Goal: Information Seeking & Learning: Learn about a topic

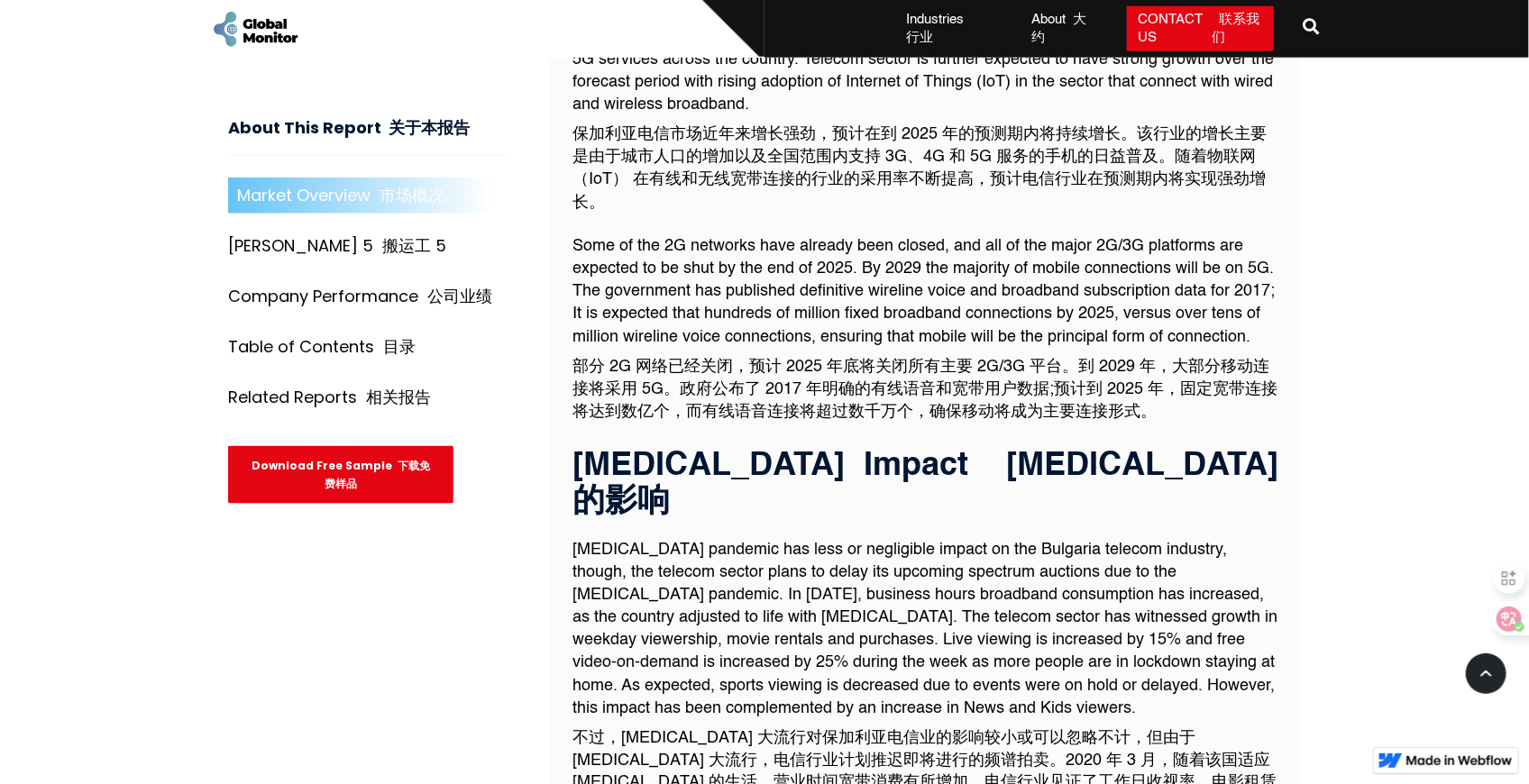
scroll to position [1007, 0]
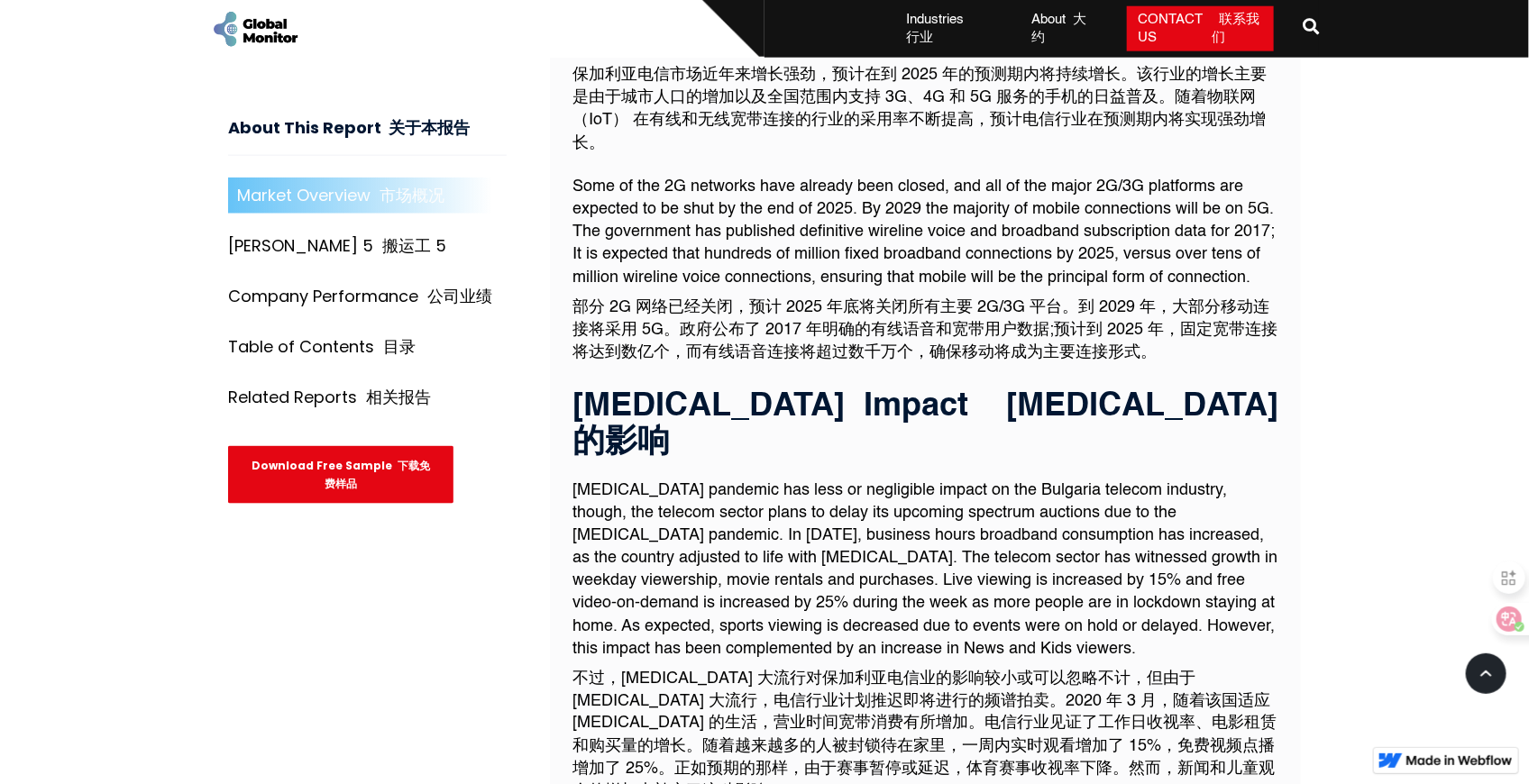
click at [886, 299] on font "部分 2G 网络已经关闭，预计 2025 年底将关闭所有主要 2G/3G 平台。到 2029 年，大部分移动连接将采用 5G。政府公布了 2017 年明确的有…" at bounding box center [925, 330] width 705 height 61
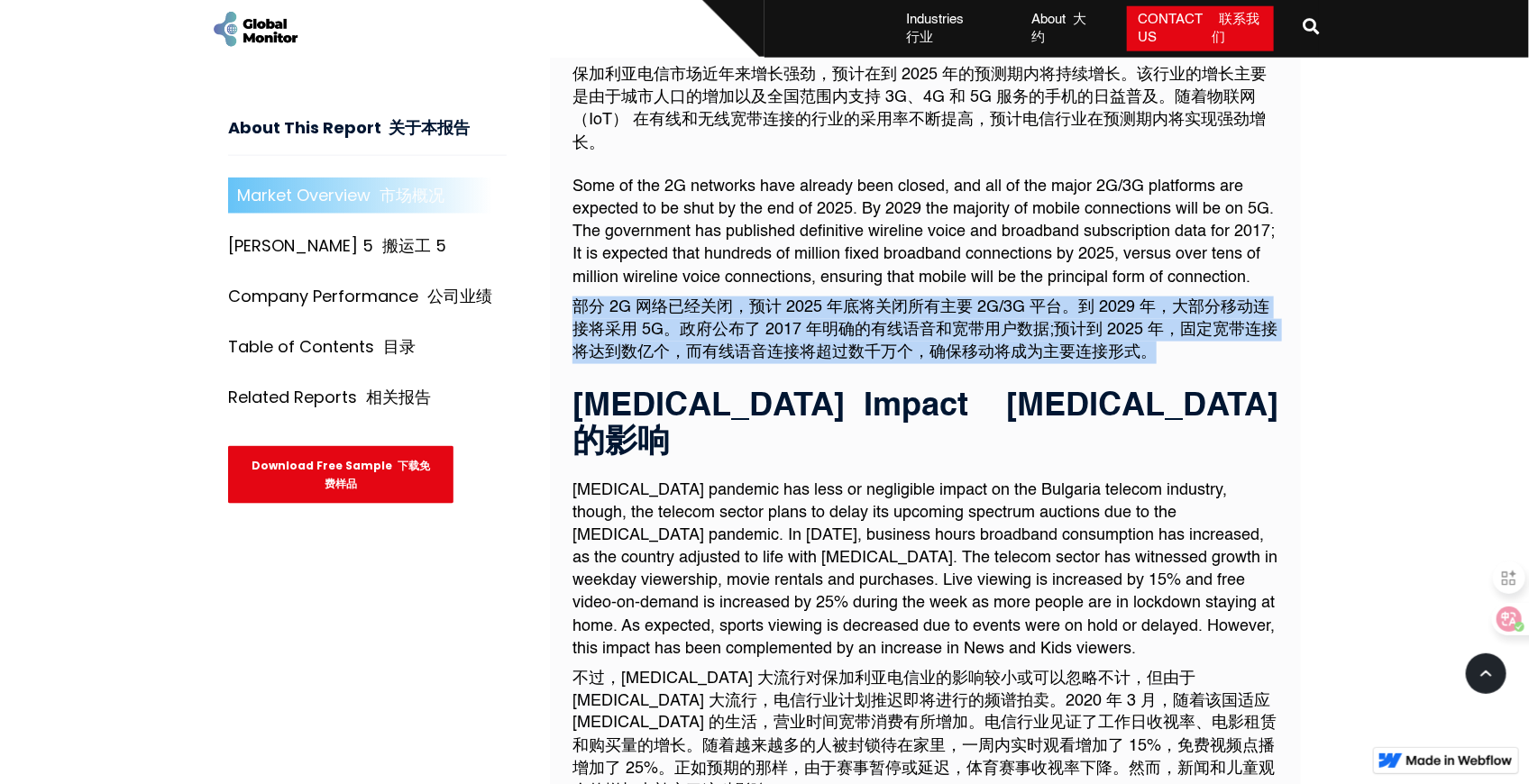
click at [886, 299] on font "部分 2G 网络已经关闭，预计 2025 年底将关闭所有主要 2G/3G 平台。到 2029 年，大部分移动连接将采用 5G。政府公布了 2017 年明确的有…" at bounding box center [925, 330] width 705 height 61
click at [835, 297] on font "部分 2G 网络已经关闭，预计 2025 年底将关闭所有主要 2G/3G 平台。到 2029 年，大部分移动连接将采用 5G。政府公布了 2017 年明确的有…" at bounding box center [926, 330] width 706 height 68
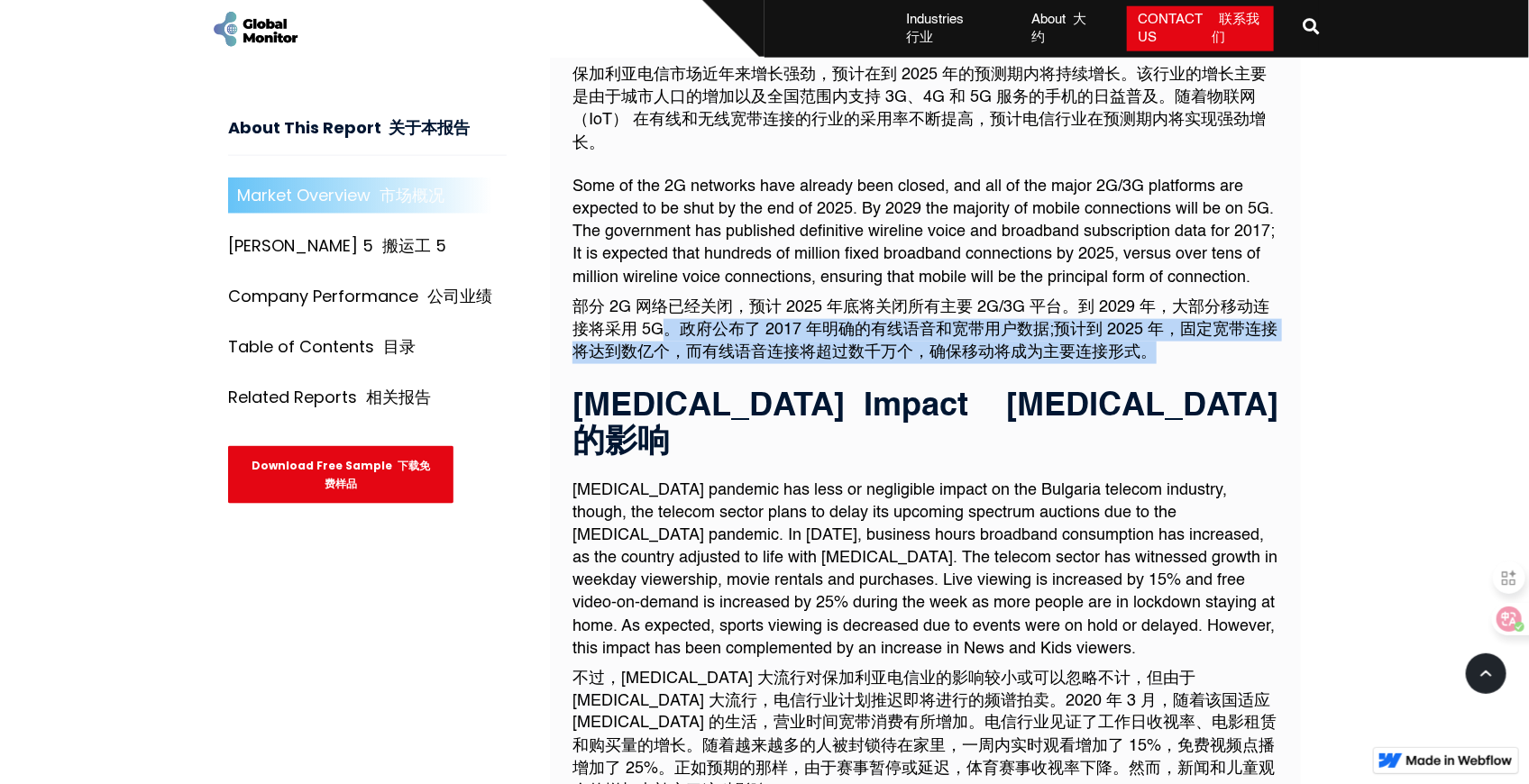
drag, startPoint x: 666, startPoint y: 305, endPoint x: 1186, endPoint y: 332, distance: 520.7
click at [1186, 332] on font "部分 2G 网络已经关闭，预计 2025 年底将关闭所有主要 2G/3G 平台。到 2029 年，大部分移动连接将采用 5G。政府公布了 2017 年明确的有…" at bounding box center [926, 330] width 706 height 68
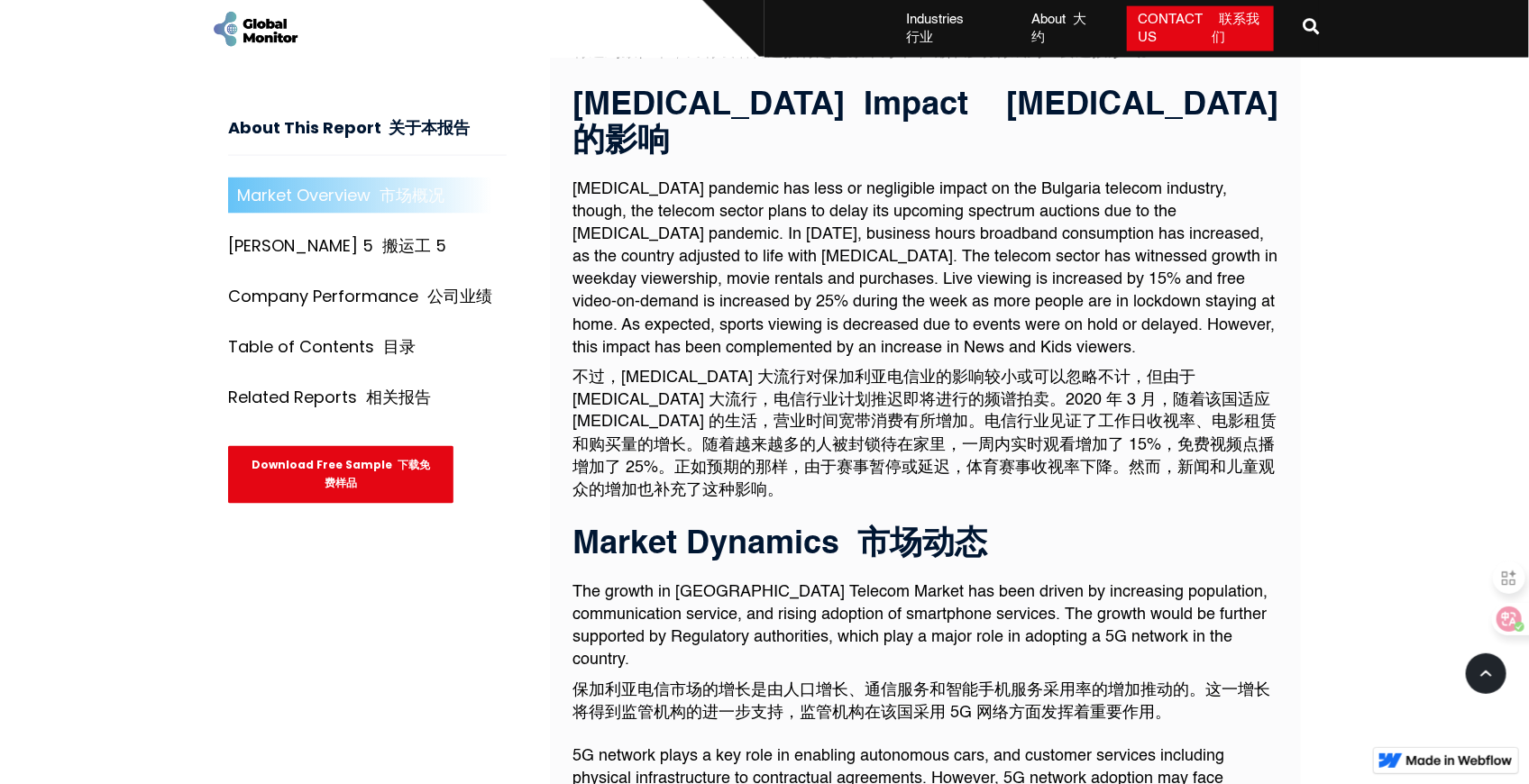
click at [771, 369] on font "不过，[MEDICAL_DATA] 大流行对保加利亚电信业的影响较小或可以忽略不计，但由于 [MEDICAL_DATA] 大流行，电信行业计划推迟即将进行的频…" at bounding box center [925, 434] width 705 height 130
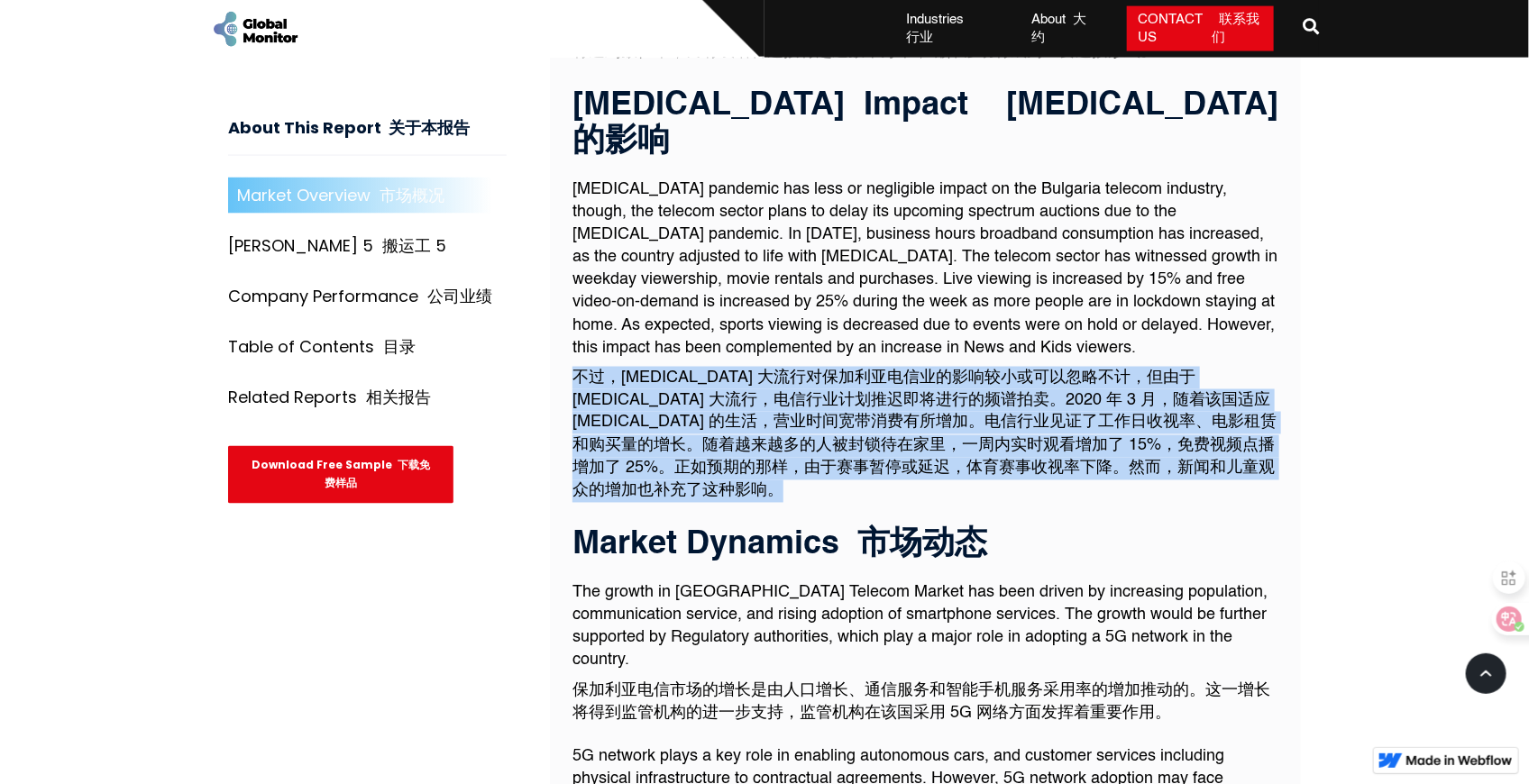
click at [771, 369] on font "不过，[MEDICAL_DATA] 大流行对保加利亚电信业的影响较小或可以忽略不计，但由于 [MEDICAL_DATA] 大流行，电信行业计划推迟即将进行的频…" at bounding box center [925, 434] width 705 height 130
click at [931, 369] on font "不过，[MEDICAL_DATA] 大流行对保加利亚电信业的影响较小或可以忽略不计，但由于 [MEDICAL_DATA] 大流行，电信行业计划推迟即将进行的频…" at bounding box center [925, 434] width 705 height 130
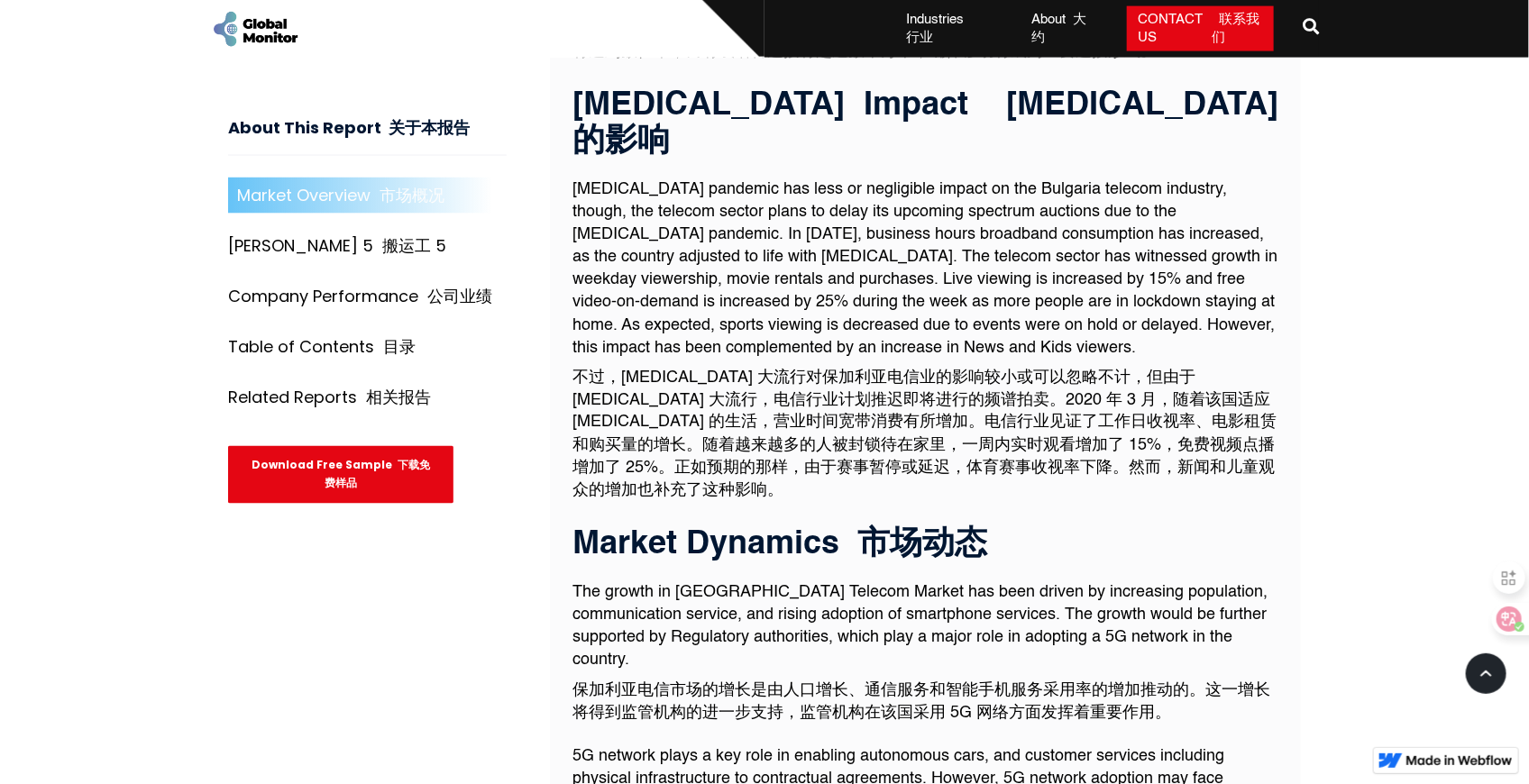
scroll to position [1608, 0]
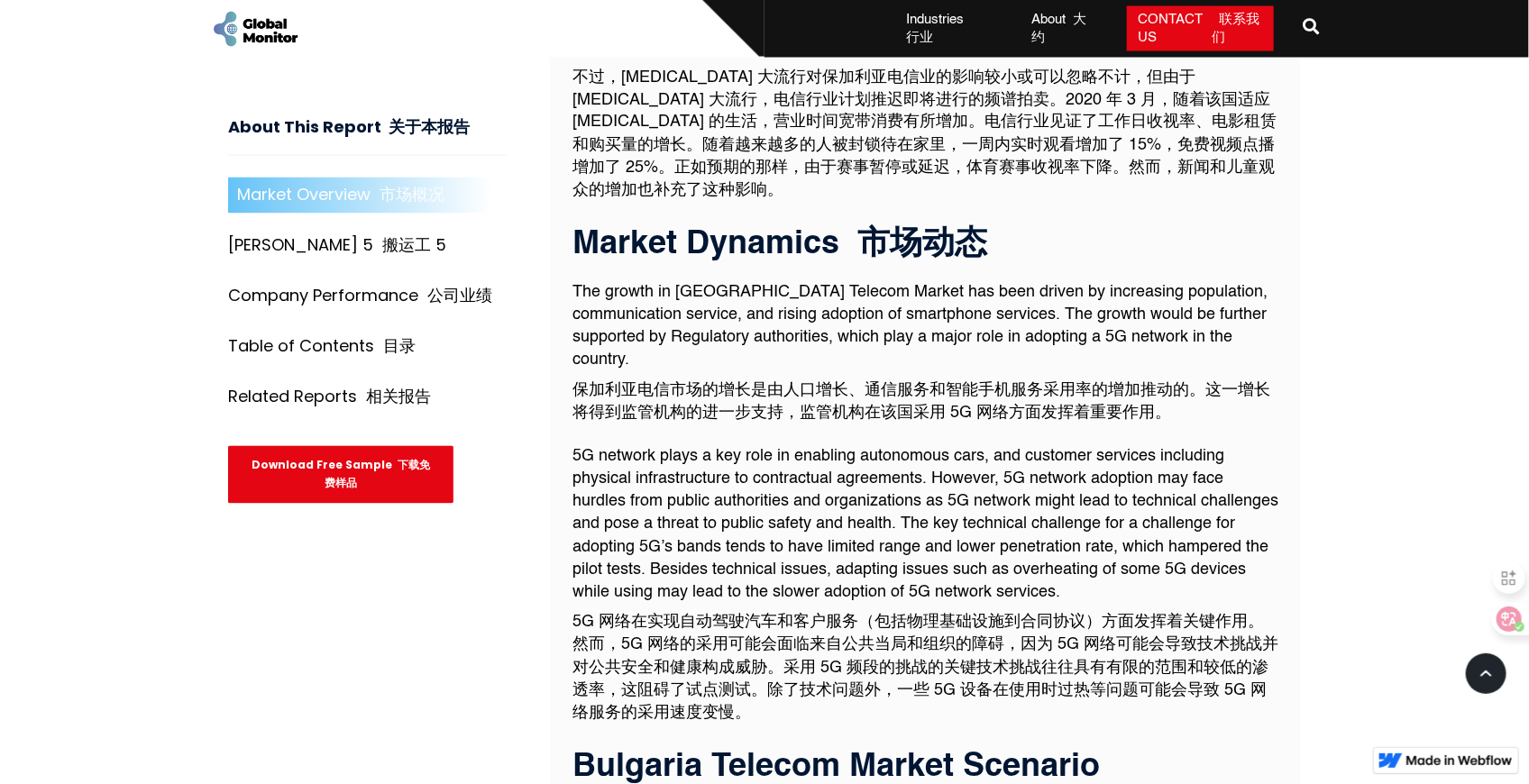
click at [734, 383] on font "保加利亚电信市场的增长是由人口增长、通信服务和智能手机服务采用率的增加推动的。这一增长将得到监管机构的进一步支持，监管机构在该国采用 5G 网络方面发挥着重要…" at bounding box center [921, 402] width 698 height 38
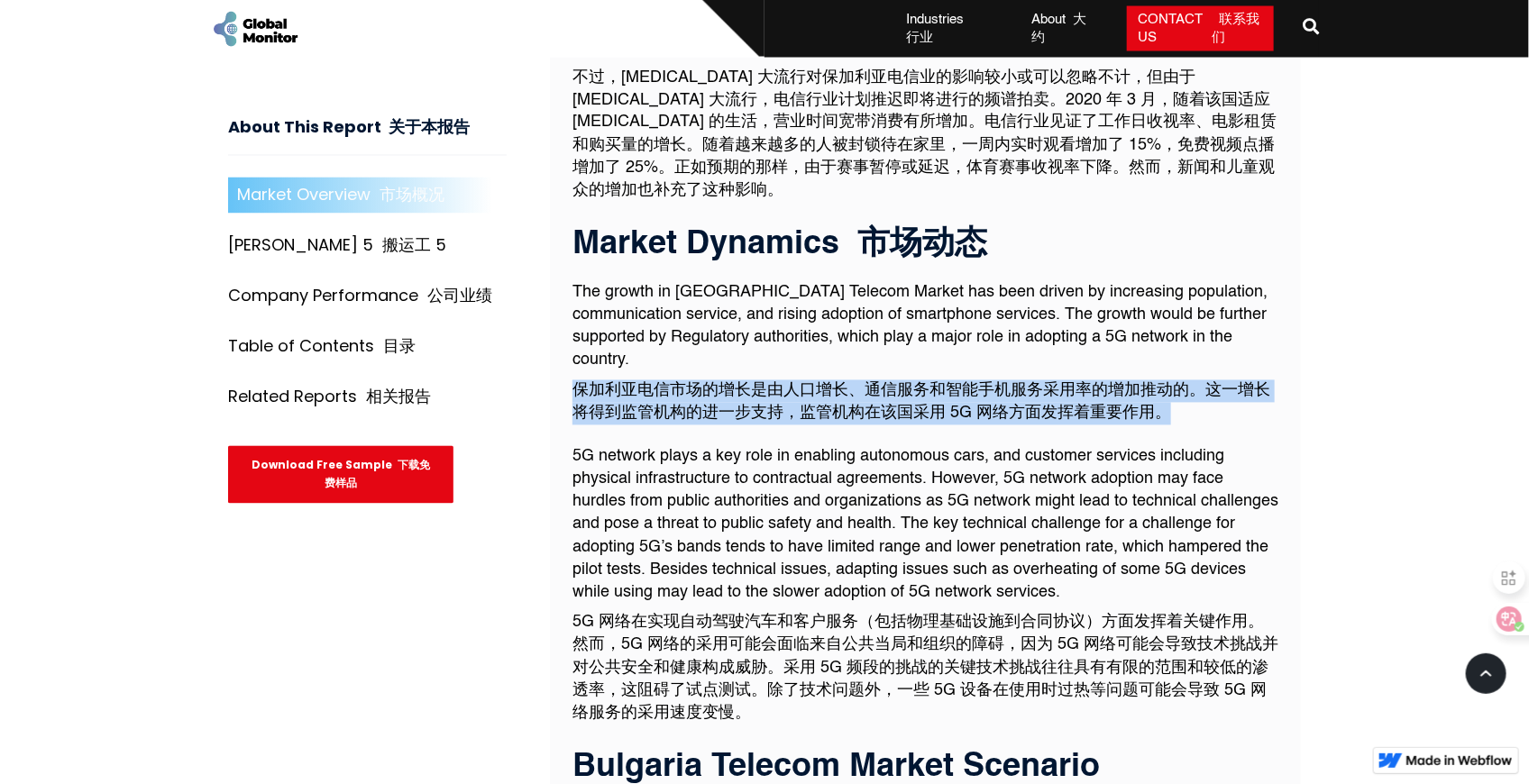
click at [734, 383] on font "保加利亚电信市场的增长是由人口增长、通信服务和智能手机服务采用率的增加推动的。这一增长将得到监管机构的进一步支持，监管机构在该国采用 5G 网络方面发挥着重要…" at bounding box center [921, 402] width 698 height 38
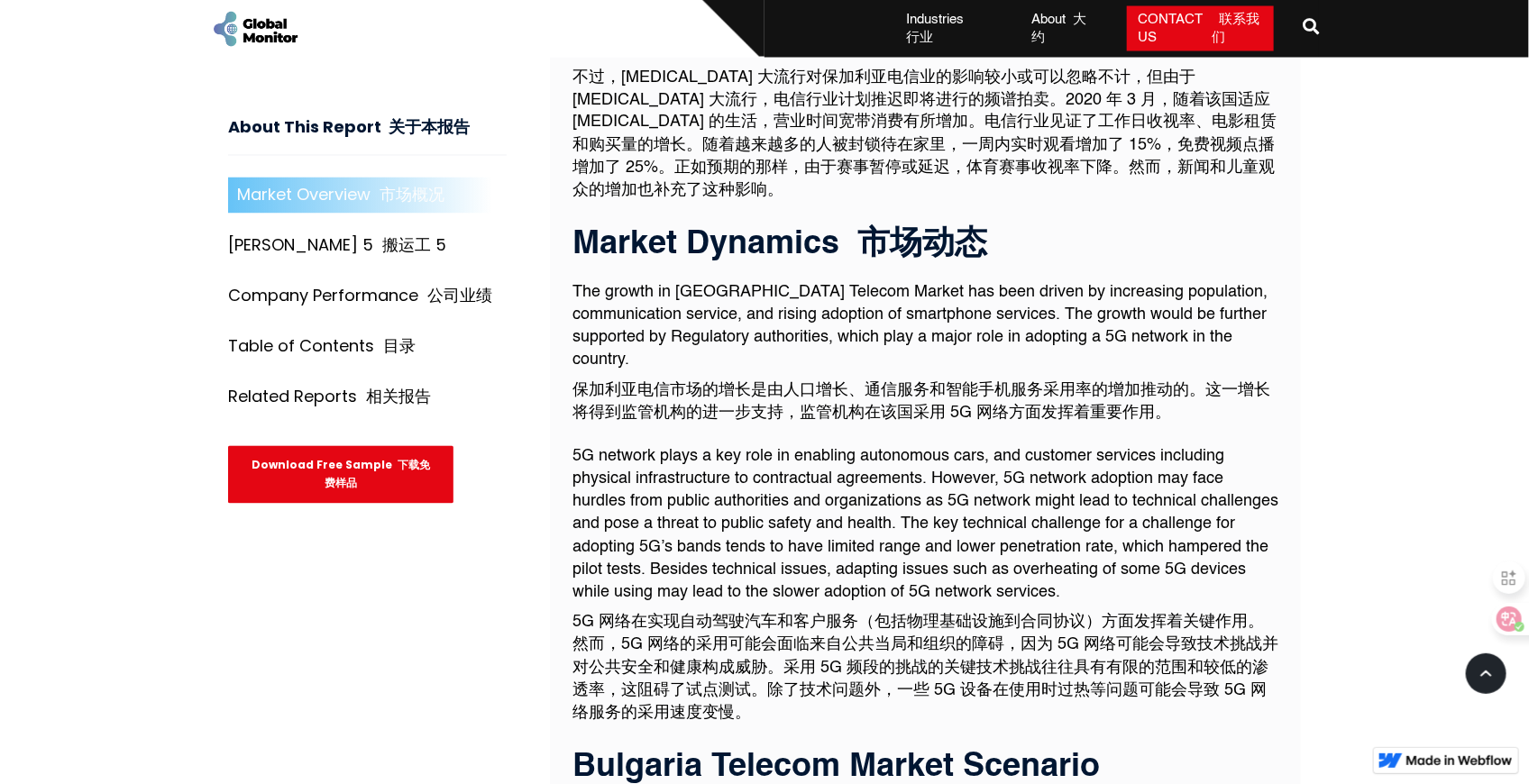
click at [791, 615] on font "5G 网络在实现自动驾驶汽车和客户服务（包括物理基础设施到合同协议）方面发挥着关键作用。然而，5G 网络的采用可能会面临来自公共当局和组织的障碍，因为 5G …" at bounding box center [926, 669] width 706 height 107
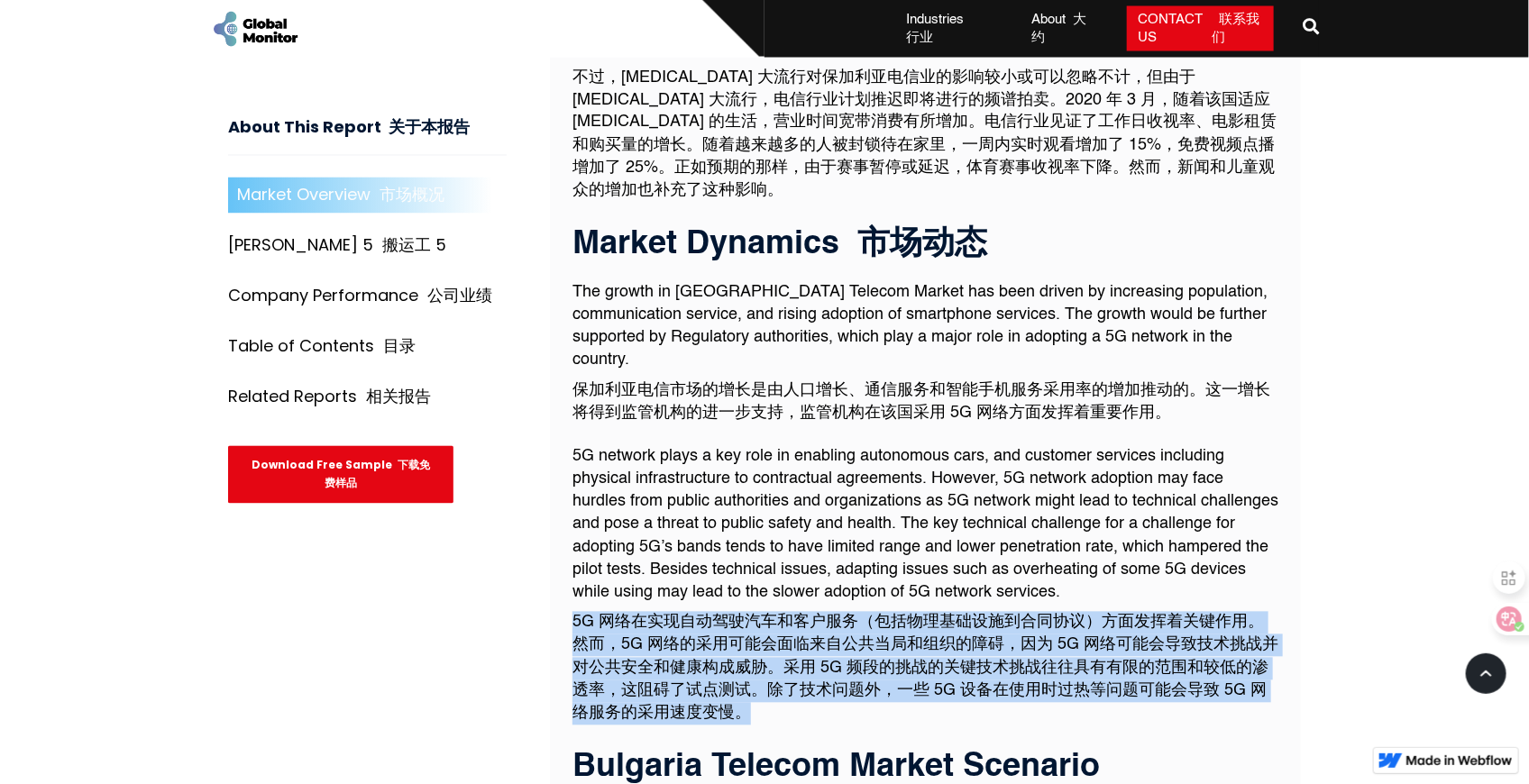
click at [791, 615] on font "5G 网络在实现自动驾驶汽车和客户服务（包括物理基础设施到合同协议）方面发挥着关键作用。然而，5G 网络的采用可能会面临来自公共当局和组织的障碍，因为 5G …" at bounding box center [926, 669] width 706 height 107
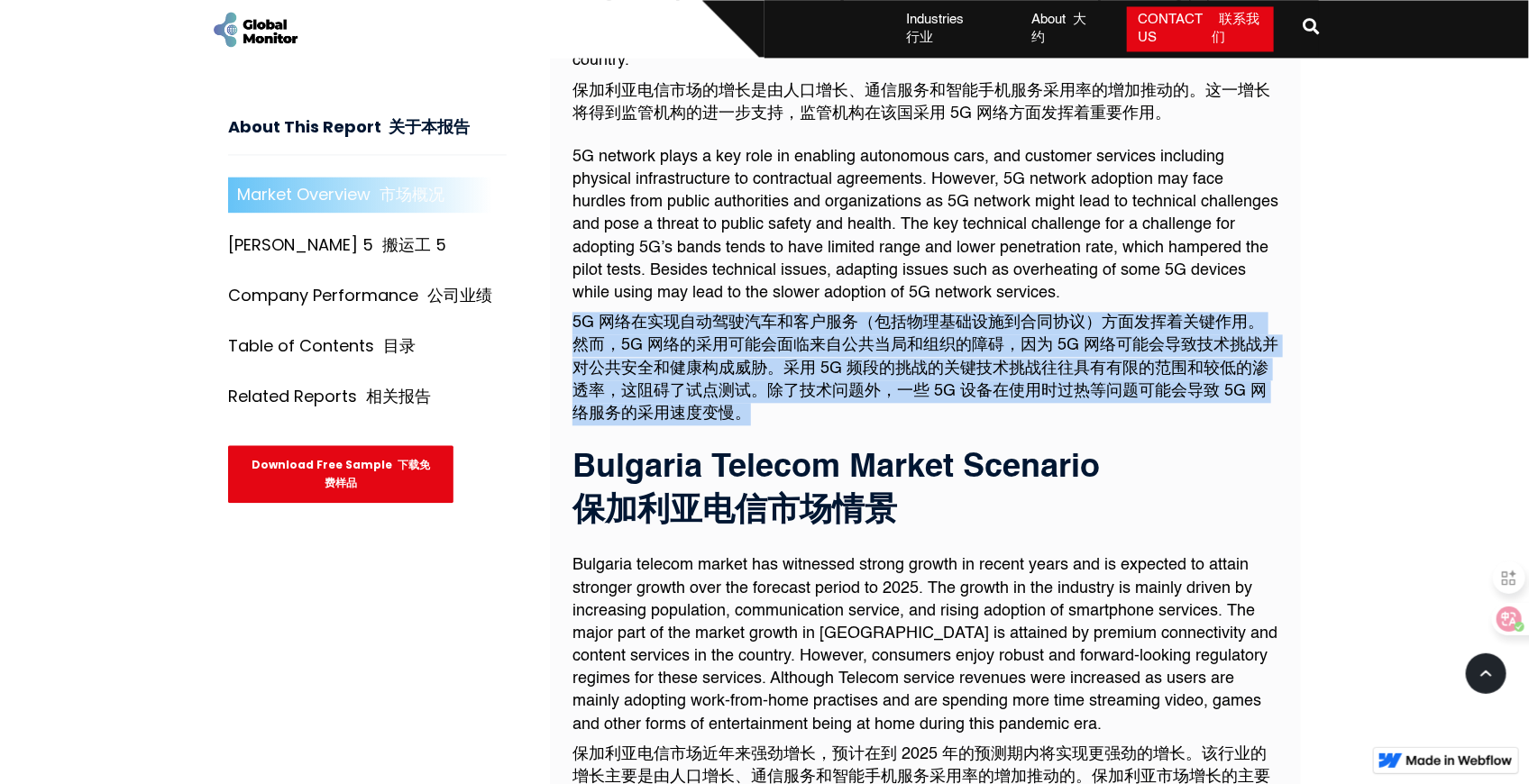
scroll to position [2089, 0]
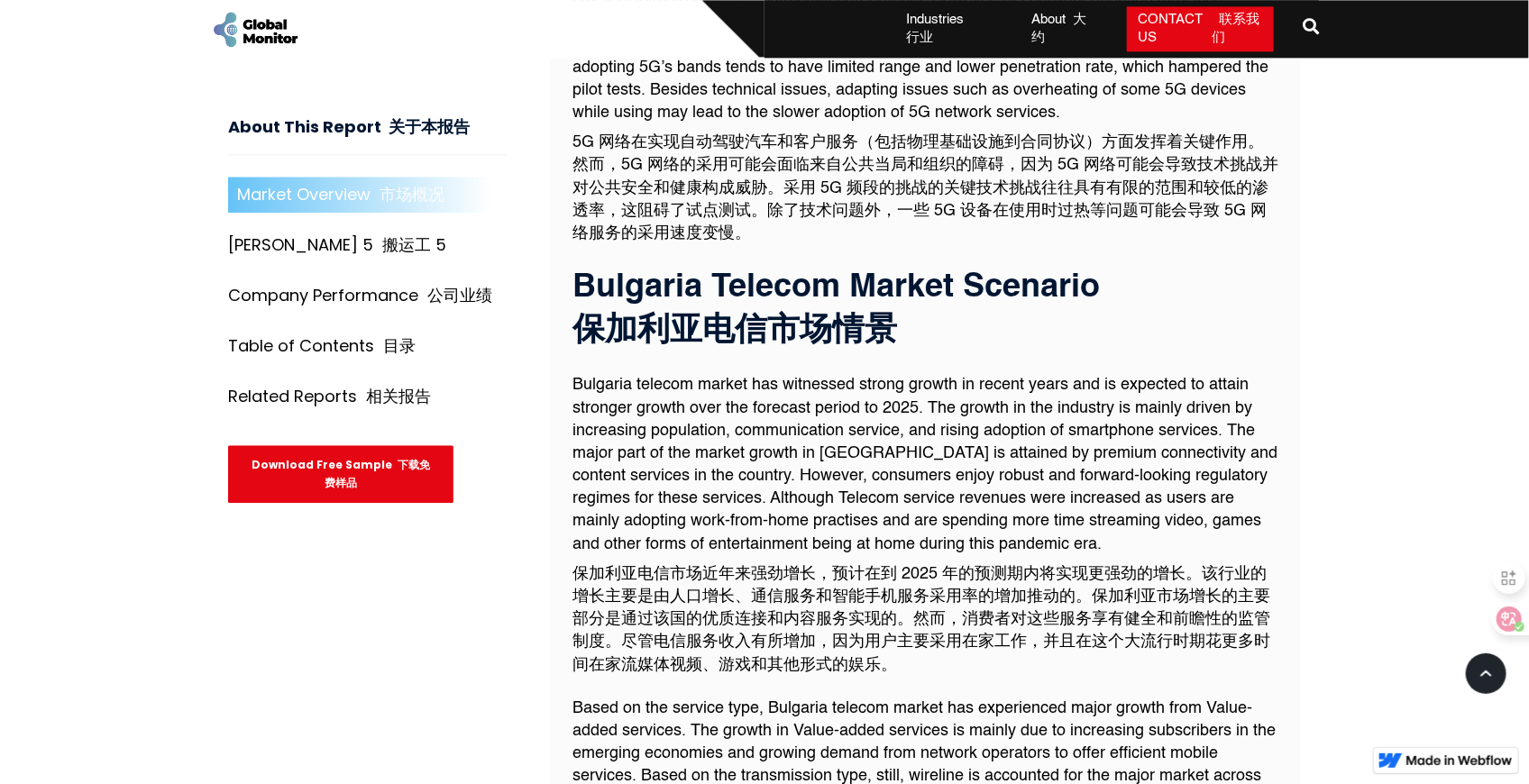
click at [763, 566] on font "保加利亚电信市场近年来强劲增长，预计在到 2025 年的预测期内将实现更强劲的增长。该行业的增长主要是由人口增长、通信服务和智能手机服务采用率的增加推动的。保…" at bounding box center [921, 620] width 698 height 107
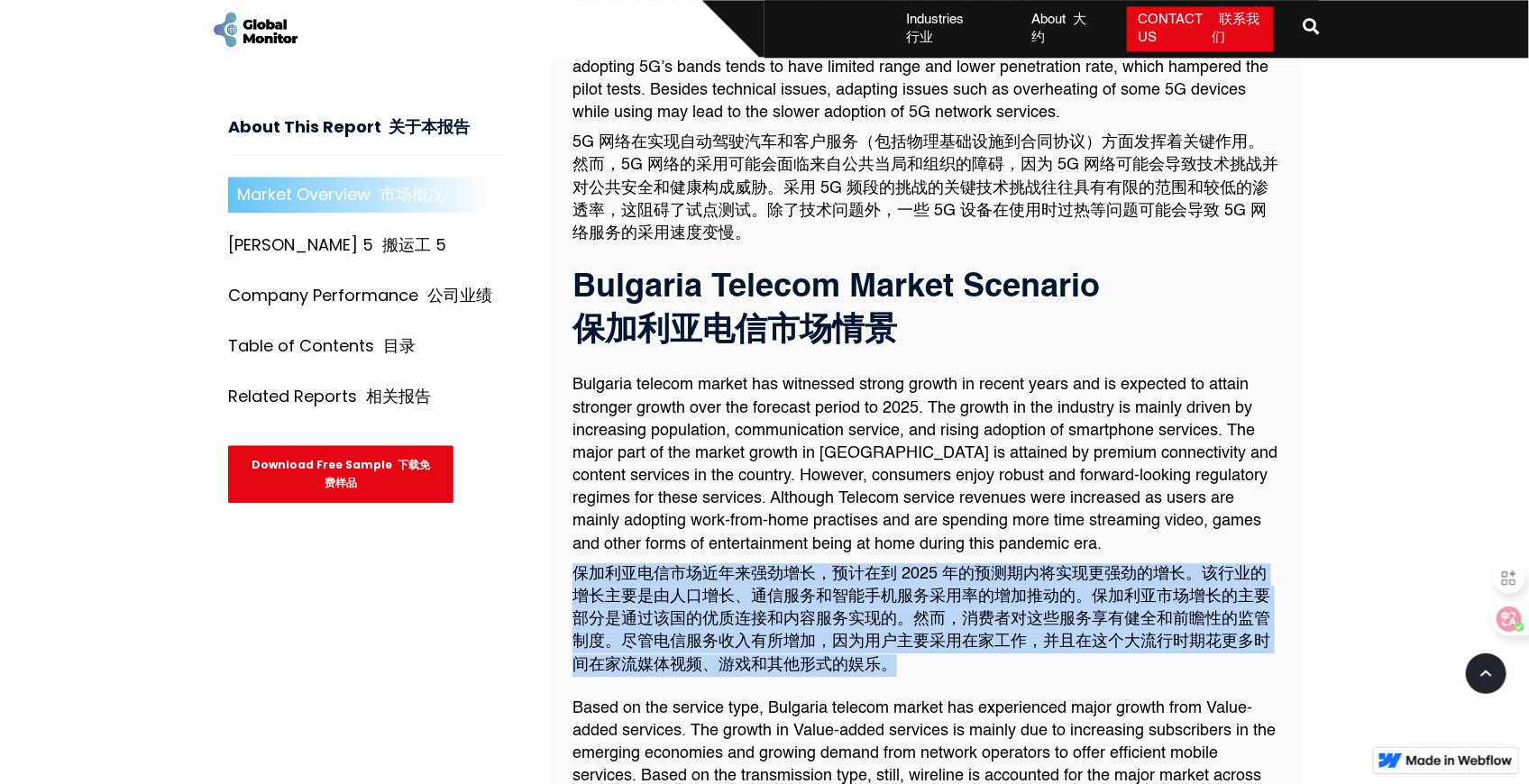
click at [763, 566] on font "保加利亚电信市场近年来强劲增长，预计在到 2025 年的预测期内将实现更强劲的增长。该行业的增长主要是由人口增长、通信服务和智能手机服务采用率的增加推动的。保…" at bounding box center [921, 620] width 698 height 107
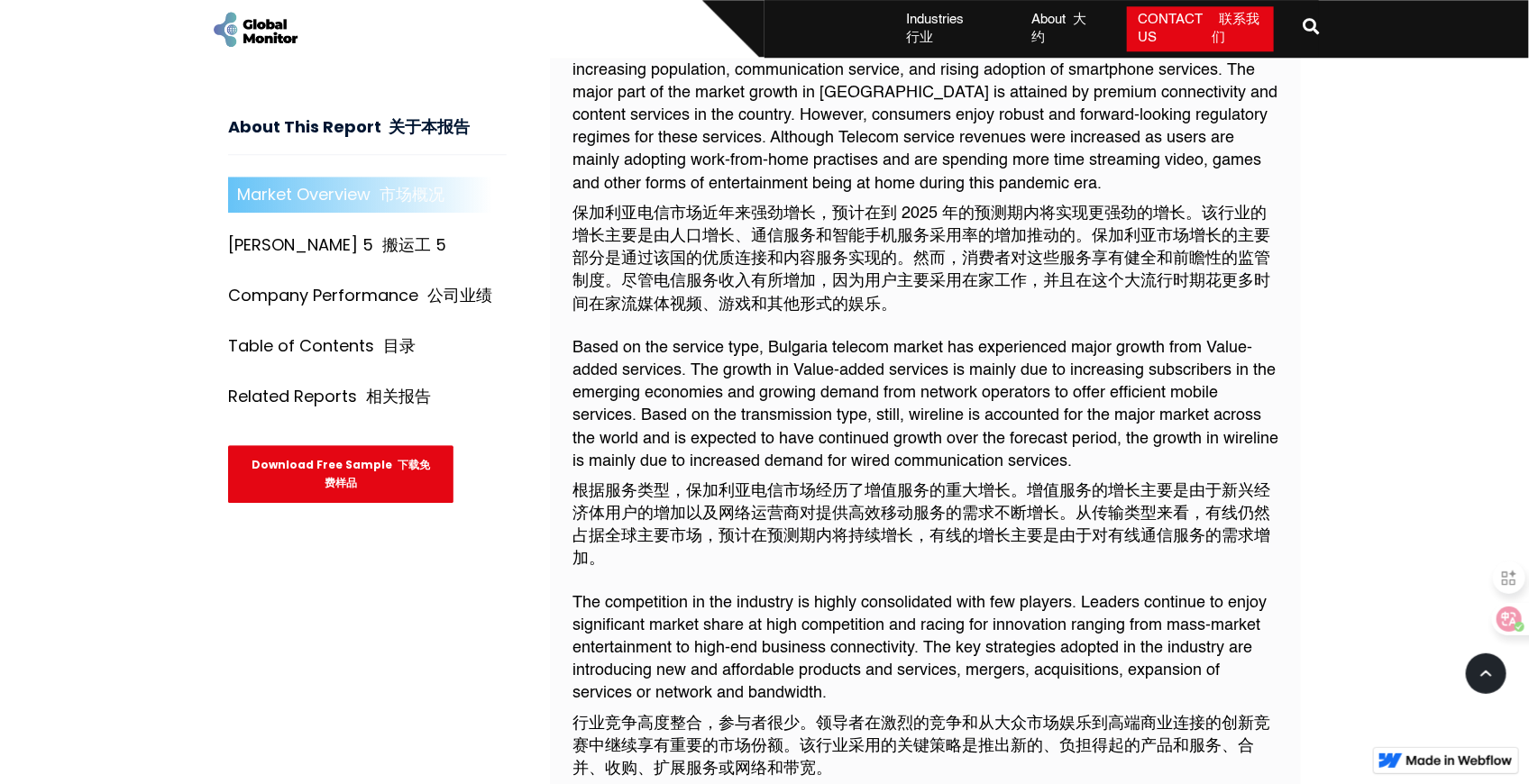
click at [753, 484] on font "根据服务类型，保加利亚电信市场经历了增值服务的重大增长。增值服务的增长主要是由于新兴经济体用户的增加以及网络运营商对提供高效移动服务的需求不断增长。从传输类型…" at bounding box center [921, 526] width 698 height 84
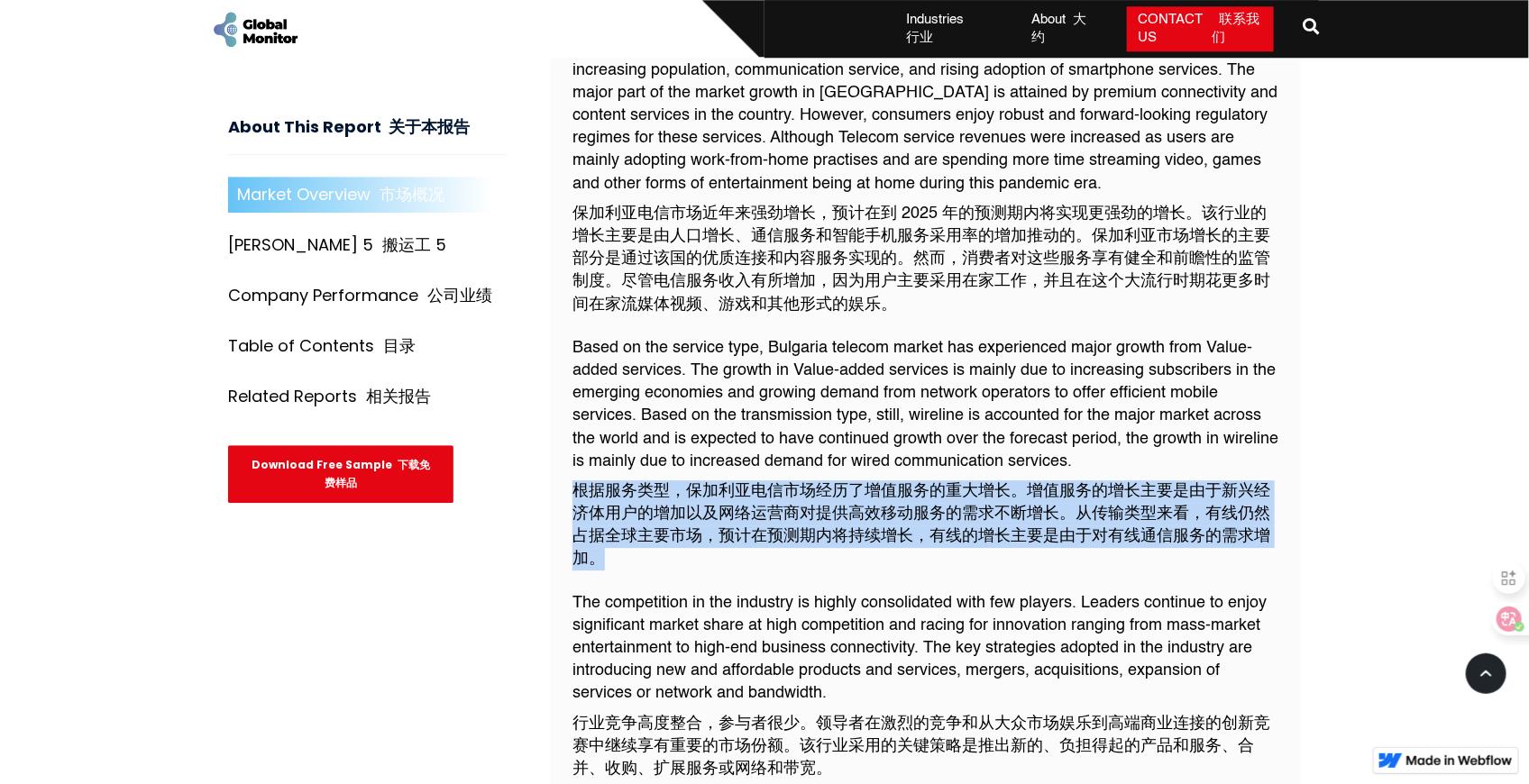
click at [753, 484] on font "根据服务类型，保加利亚电信市场经历了增值服务的重大增长。增值服务的增长主要是由于新兴经济体用户的增加以及网络运营商对提供高效移动服务的需求不断增长。从传输类型…" at bounding box center [921, 526] width 698 height 84
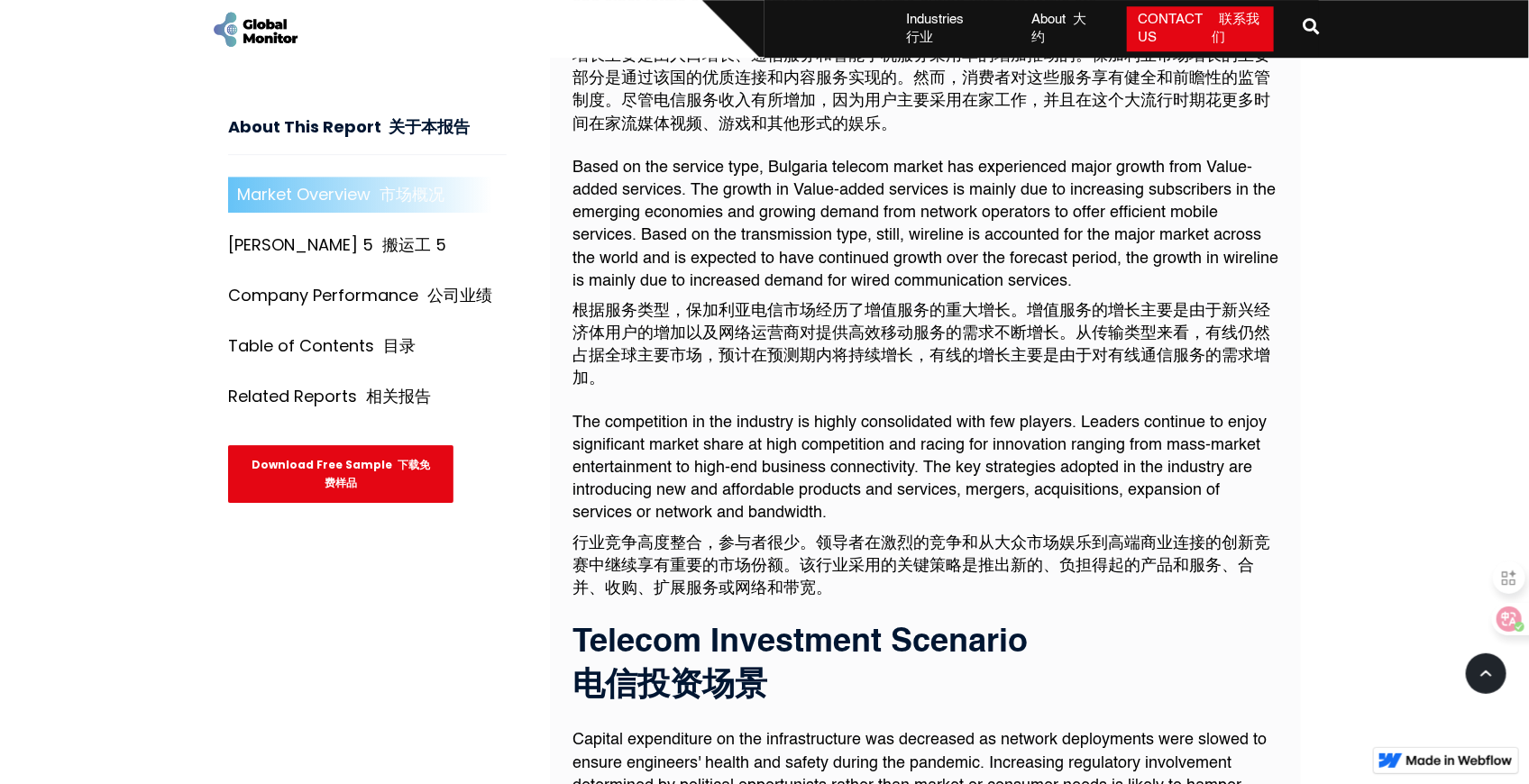
click at [753, 535] on font "行业竞争高度整合，参与者很少。领导者在激烈的竞争和从大众市场娱乐到高端商业连接的创新竞赛中继续享有重要的市场份额。该行业采用的关键策略是推出新的、负担得起的产…" at bounding box center [921, 566] width 698 height 61
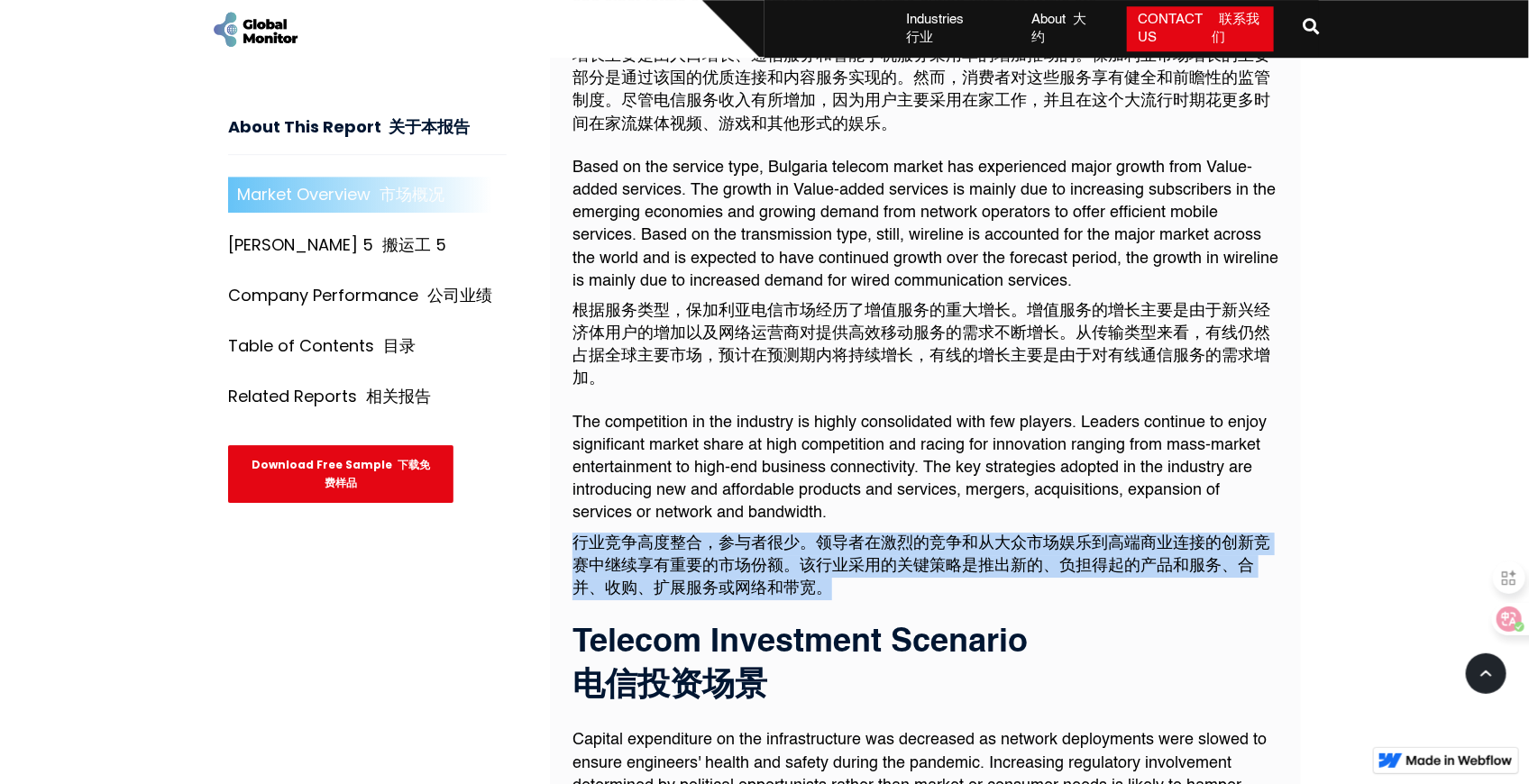
click at [753, 535] on font "行业竞争高度整合，参与者很少。领导者在激烈的竞争和从大众市场娱乐到高端商业连接的创新竞赛中继续享有重要的市场份额。该行业采用的关键策略是推出新的、负担得起的产…" at bounding box center [921, 566] width 698 height 61
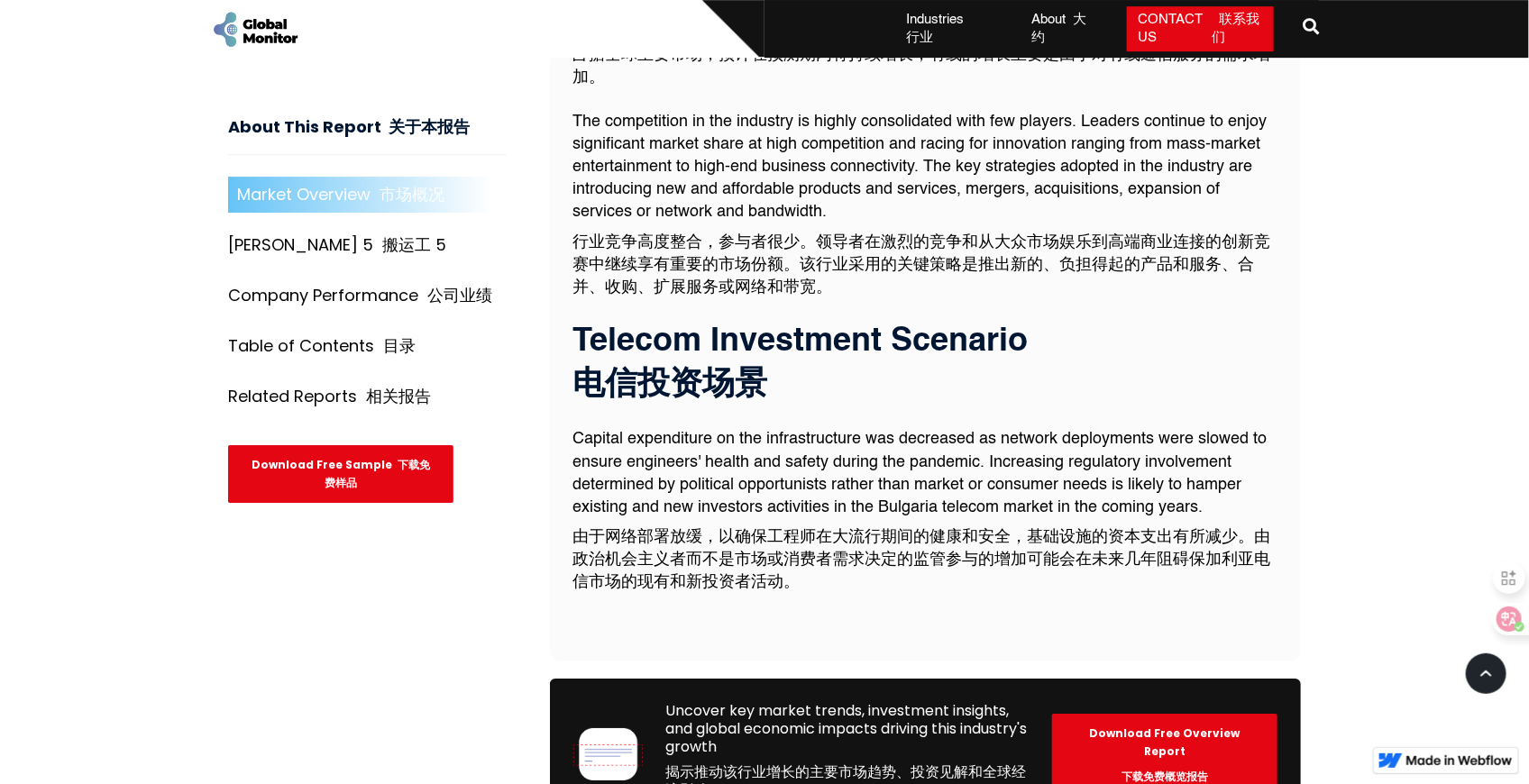
click at [783, 530] on font "由于网络部署放缓，以确保工程师在大流行期间的健康和安全，基础设施的资本支出有所减少。由政治机会主义者而不是市场或消费者需求决定的监管参与的增加可能会在未来几年…" at bounding box center [921, 560] width 698 height 61
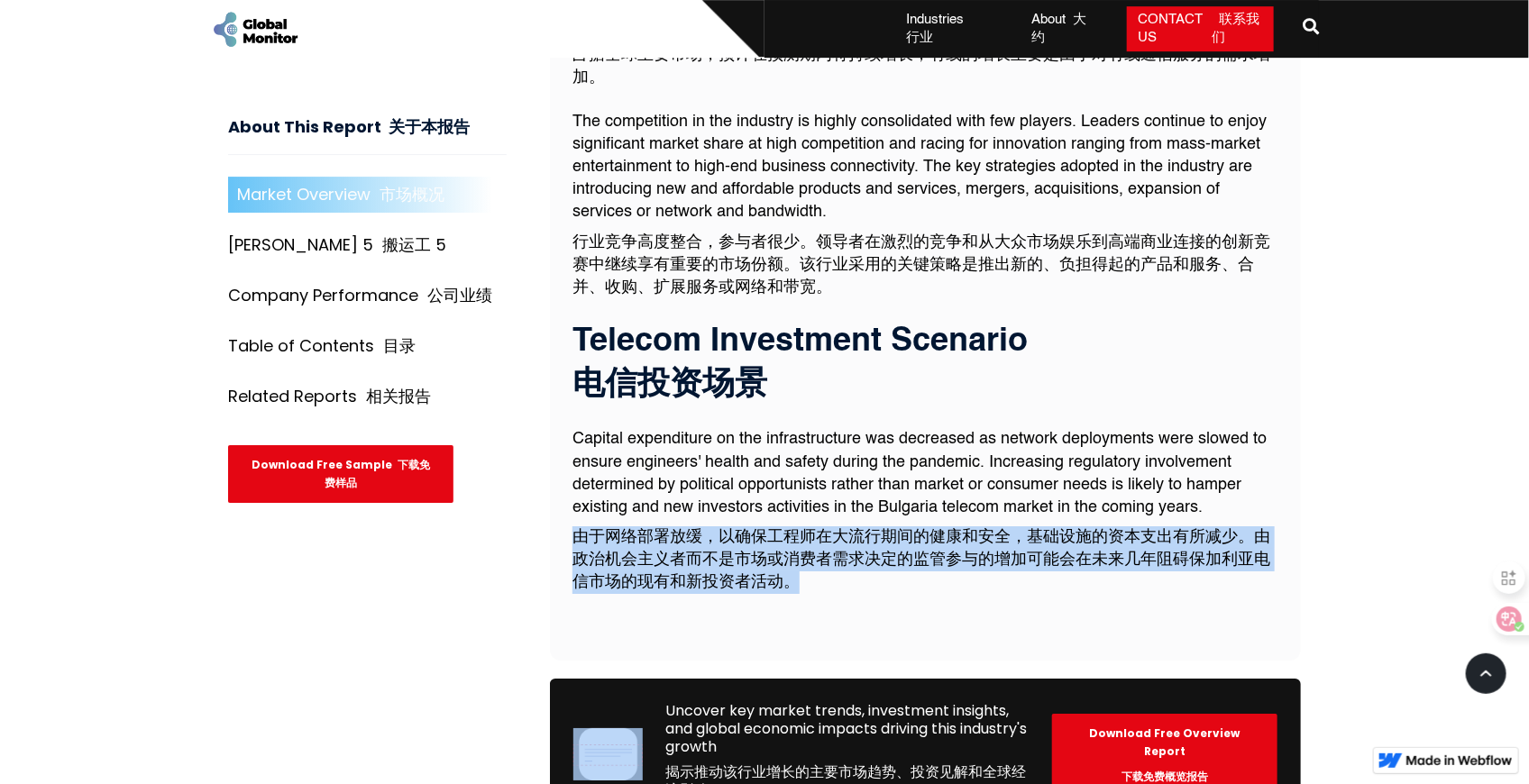
click at [783, 530] on font "由于网络部署放缓，以确保工程师在大流行期间的健康和安全，基础设施的资本支出有所减少。由政治机会主义者而不是市场或消费者需求决定的监管参与的增加可能会在未来几年…" at bounding box center [921, 560] width 698 height 61
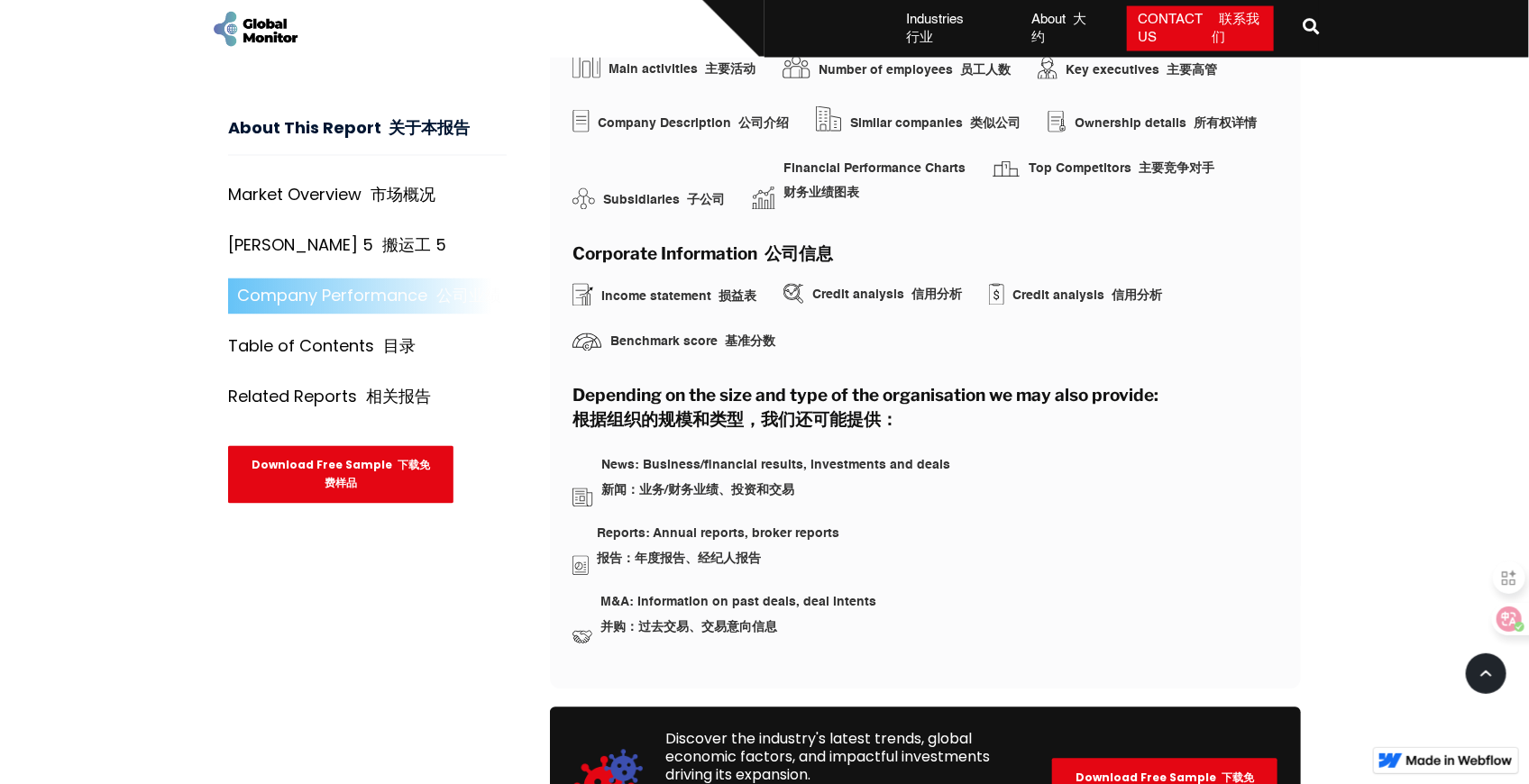
scroll to position [5334, 0]
